Goal: Navigation & Orientation: Find specific page/section

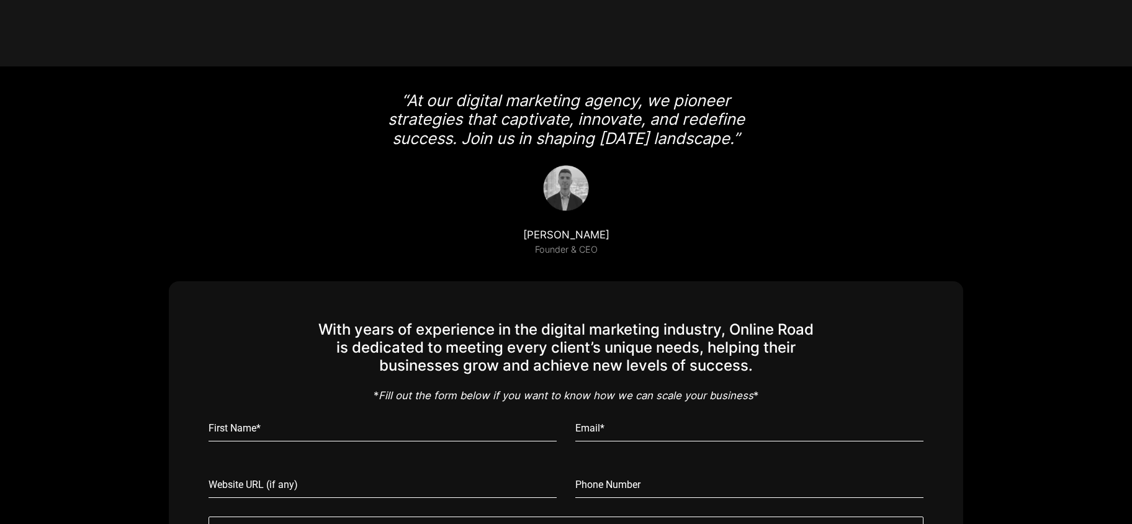
scroll to position [2767, 0]
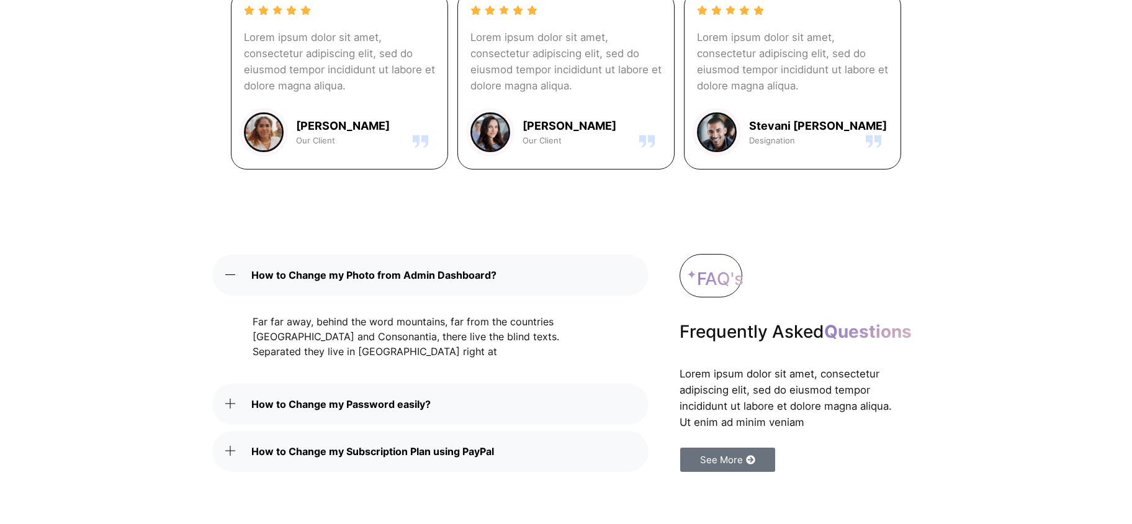
scroll to position [3210, 0]
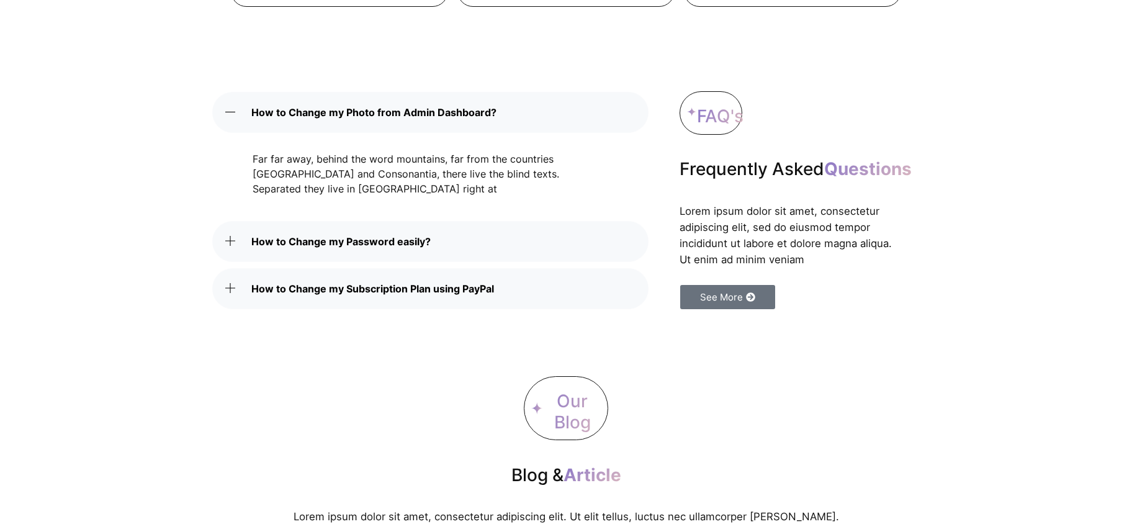
click at [446, 241] on link "How to Change my Password easily?" at bounding box center [430, 241] width 436 height 41
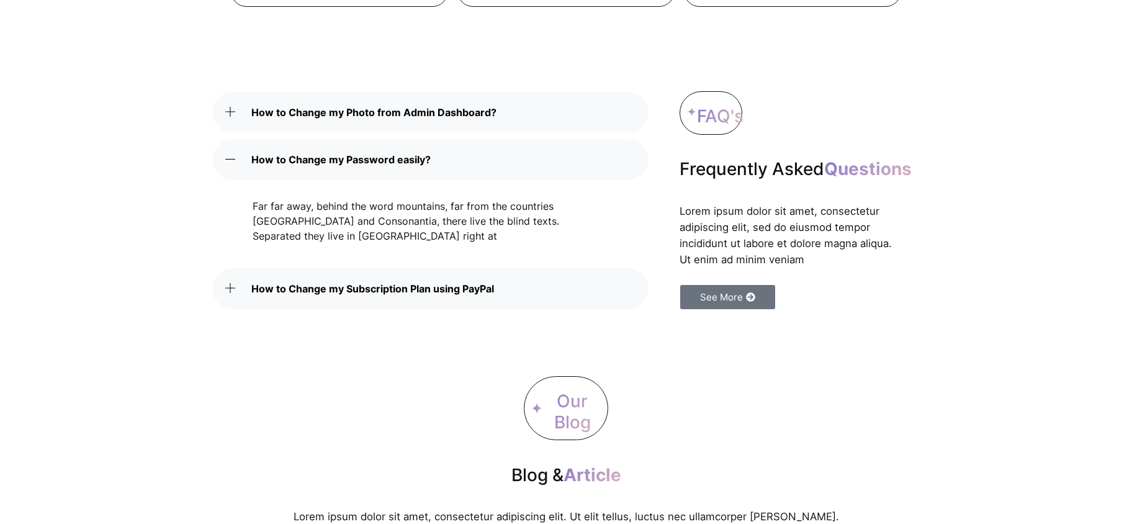
click at [454, 282] on span "How to Change my Subscription Plan using PayPal" at bounding box center [375, 288] width 249 height 15
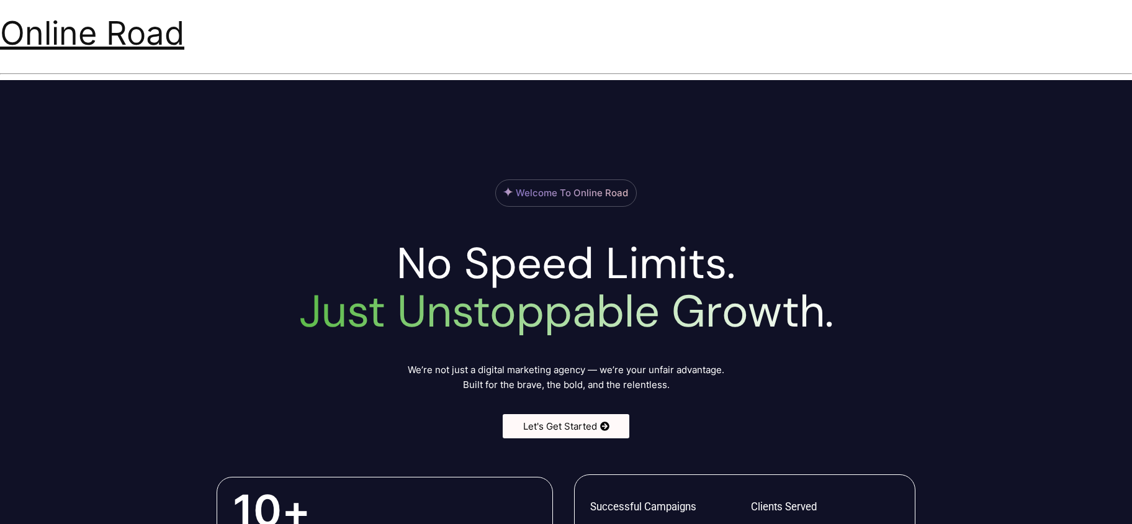
scroll to position [65, 0]
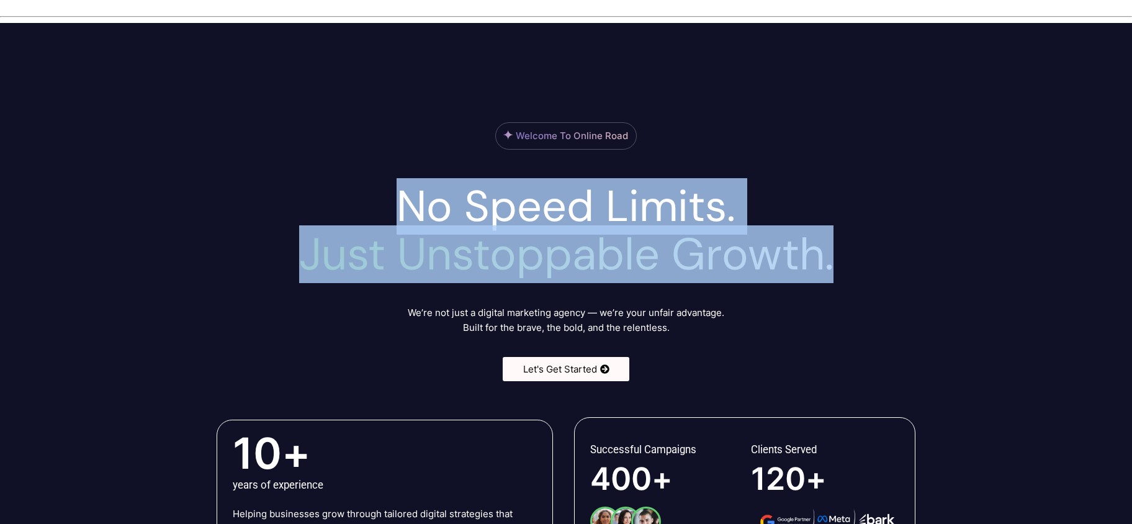
drag, startPoint x: 852, startPoint y: 265, endPoint x: 341, endPoint y: 181, distance: 517.1
click at [341, 181] on div "No Speed Limits. Just Unstoppable Growth." at bounding box center [566, 228] width 708 height 109
drag, startPoint x: 367, startPoint y: 180, endPoint x: 894, endPoint y: 277, distance: 535.8
click at [894, 277] on div "No Speed Limits. Just Unstoppable Growth." at bounding box center [566, 228] width 708 height 109
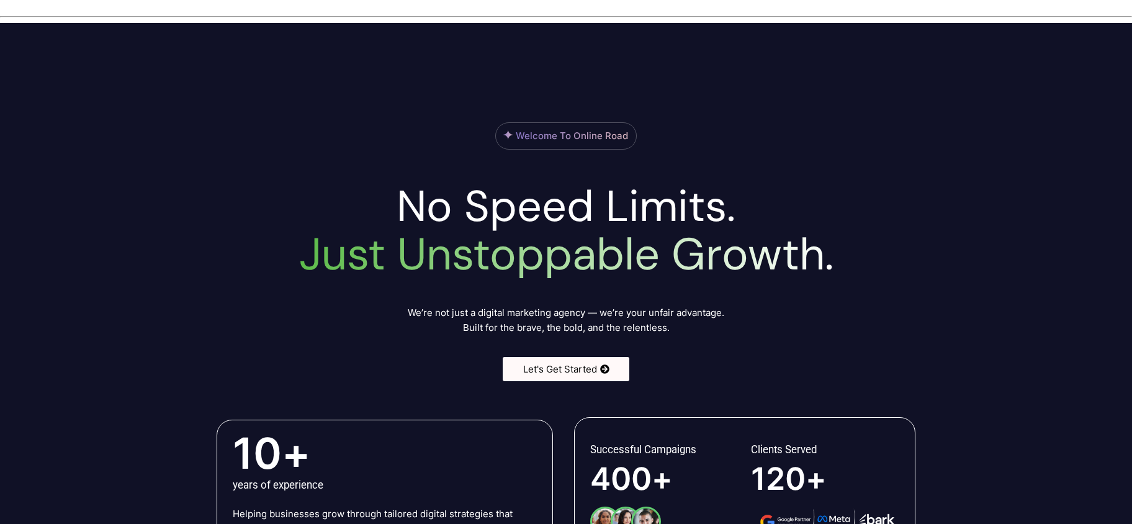
drag, startPoint x: 895, startPoint y: 277, endPoint x: 888, endPoint y: 272, distance: 9.0
click at [895, 277] on h2 "No Speed Limits. Just Unstoppable Growth." at bounding box center [566, 230] width 708 height 96
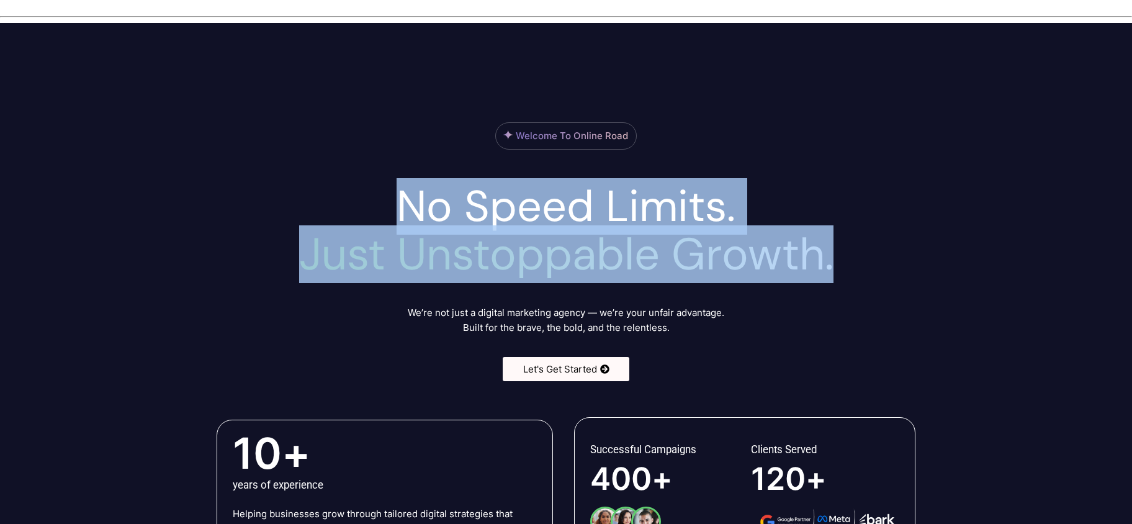
drag, startPoint x: 887, startPoint y: 272, endPoint x: 390, endPoint y: 182, distance: 504.6
click at [390, 182] on h2 "No Speed Limits. Just Unstoppable Growth." at bounding box center [566, 230] width 708 height 96
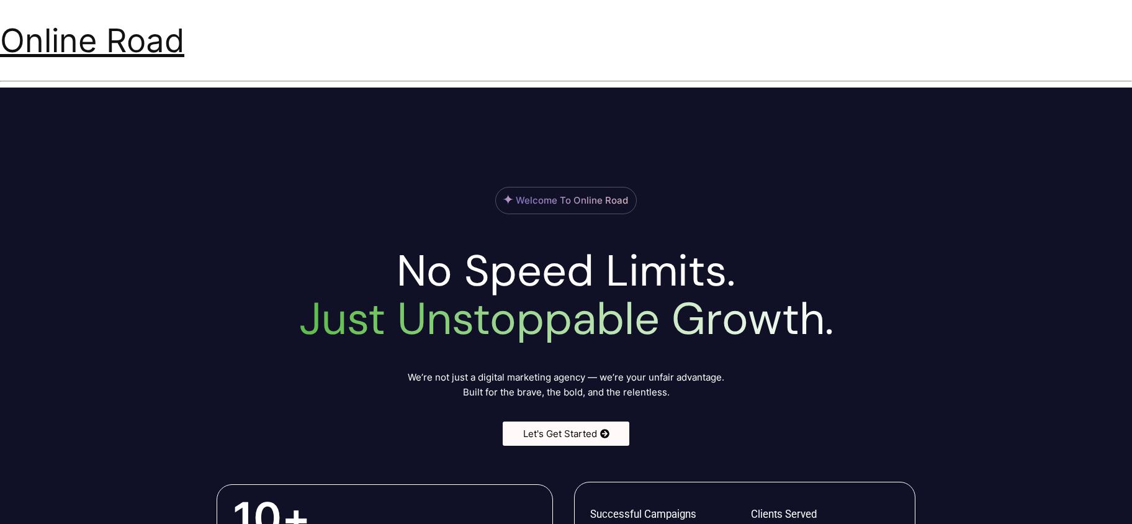
scroll to position [12, 0]
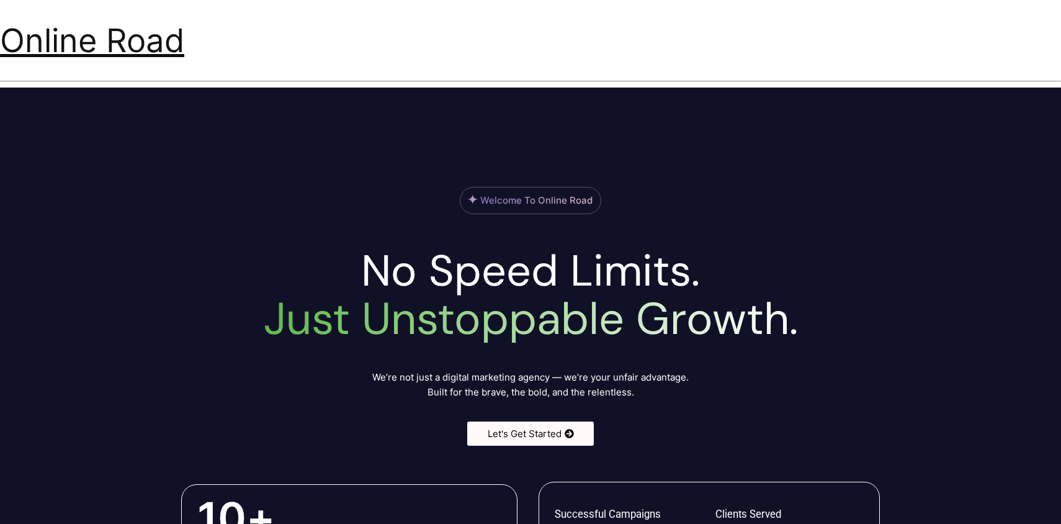
click at [126, 45] on link "Online Road" at bounding box center [92, 40] width 184 height 40
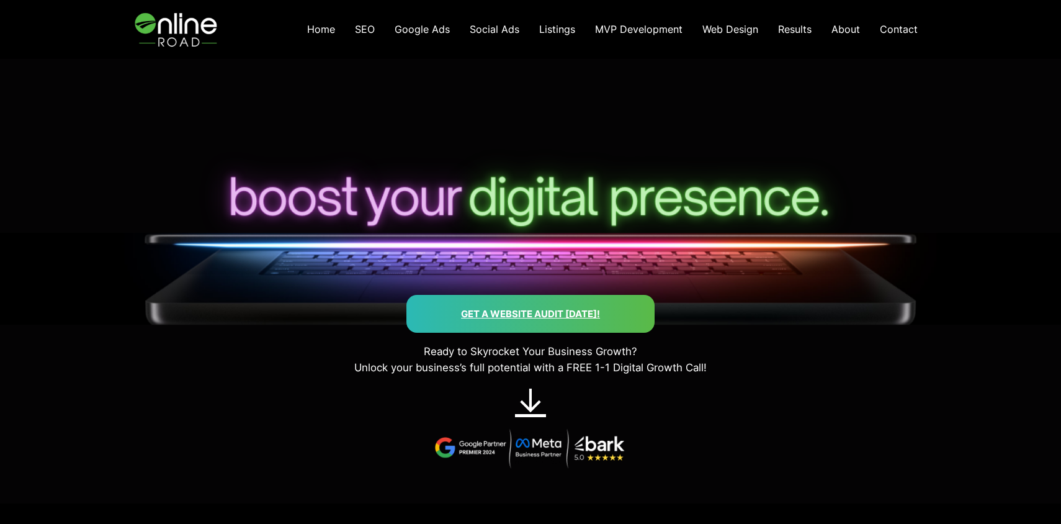
click at [330, 29] on span "Home" at bounding box center [321, 29] width 28 height 12
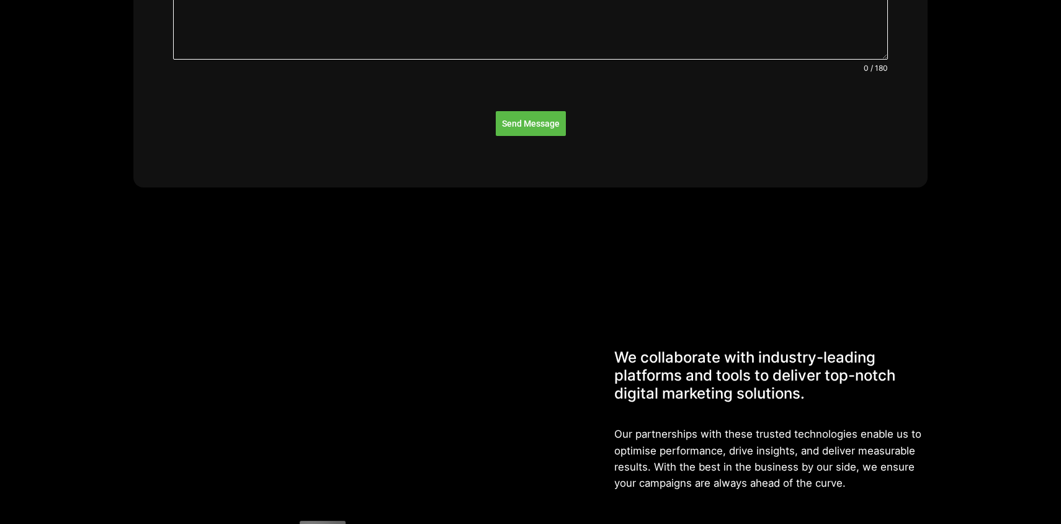
scroll to position [3528, 0]
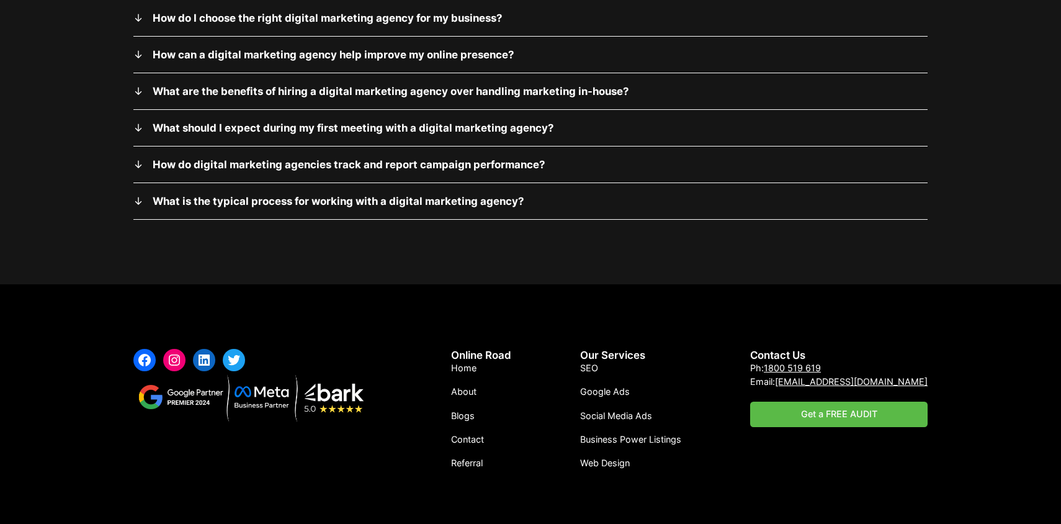
scroll to position [4117, 0]
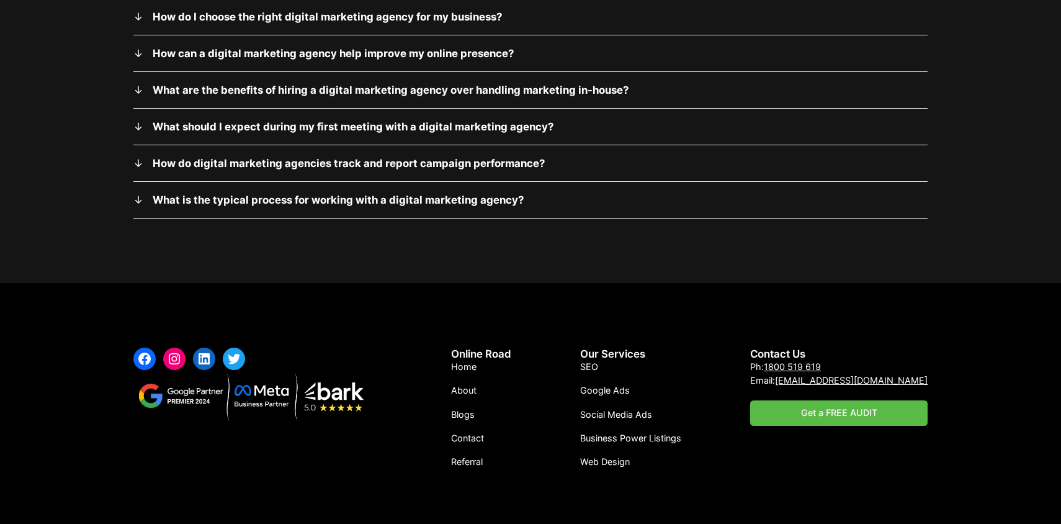
click at [630, 385] on span "Google Ads" at bounding box center [605, 390] width 50 height 11
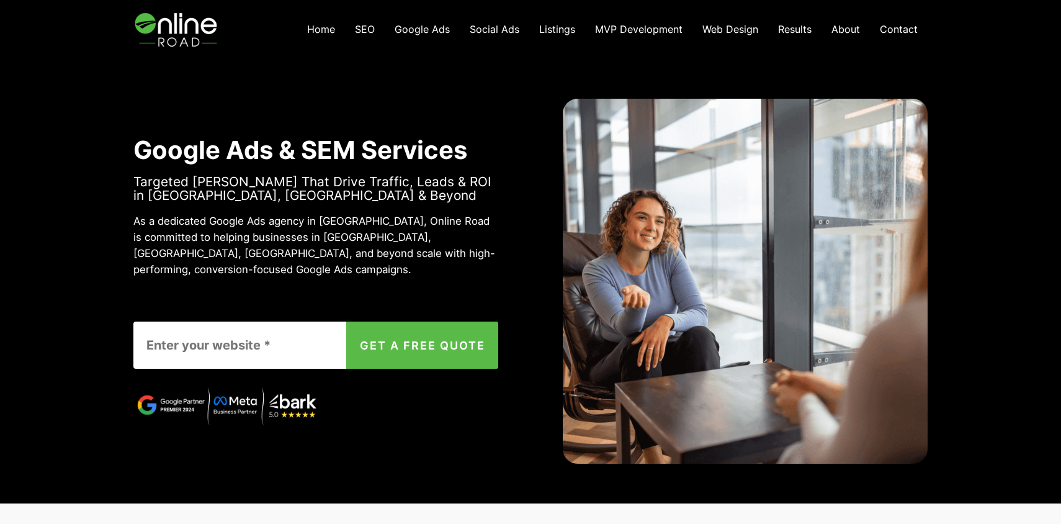
click at [659, 29] on span "MVP Development" at bounding box center [639, 29] width 88 height 12
